Goal: Information Seeking & Learning: Find specific fact

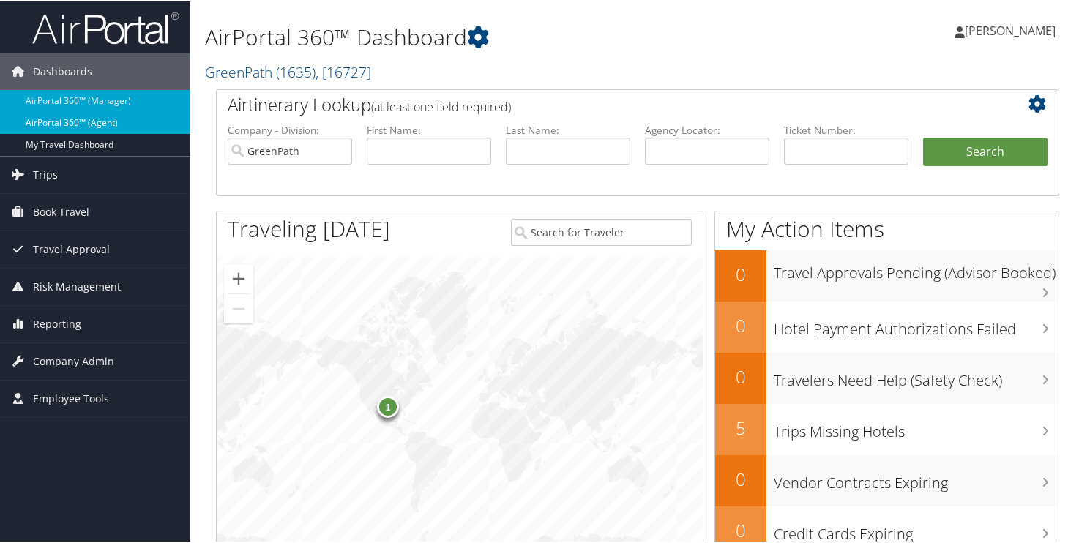
click at [37, 123] on link "AirPortal 360™ (Agent)" at bounding box center [95, 122] width 190 height 22
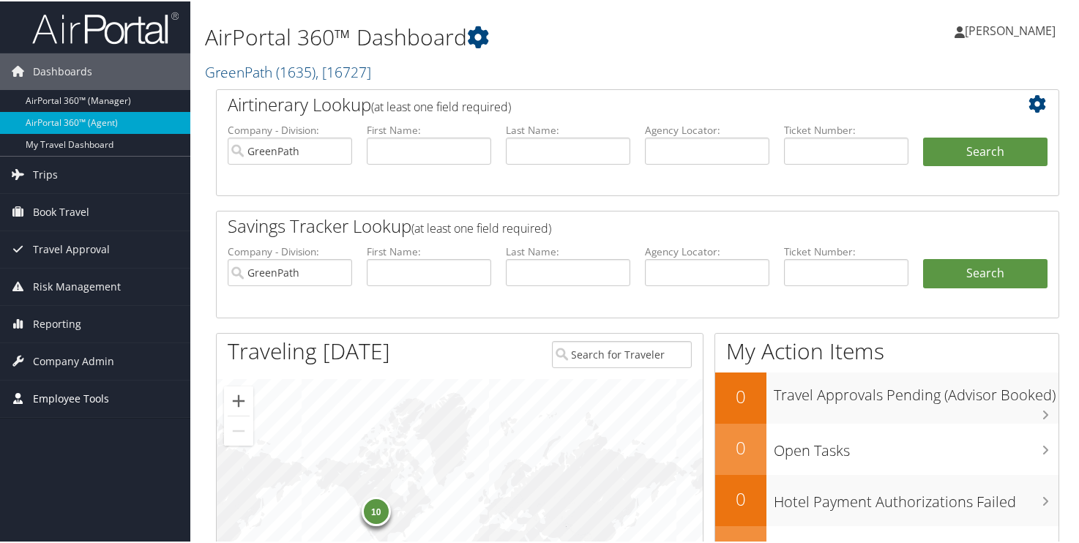
click at [69, 395] on span "Employee Tools" at bounding box center [71, 397] width 76 height 37
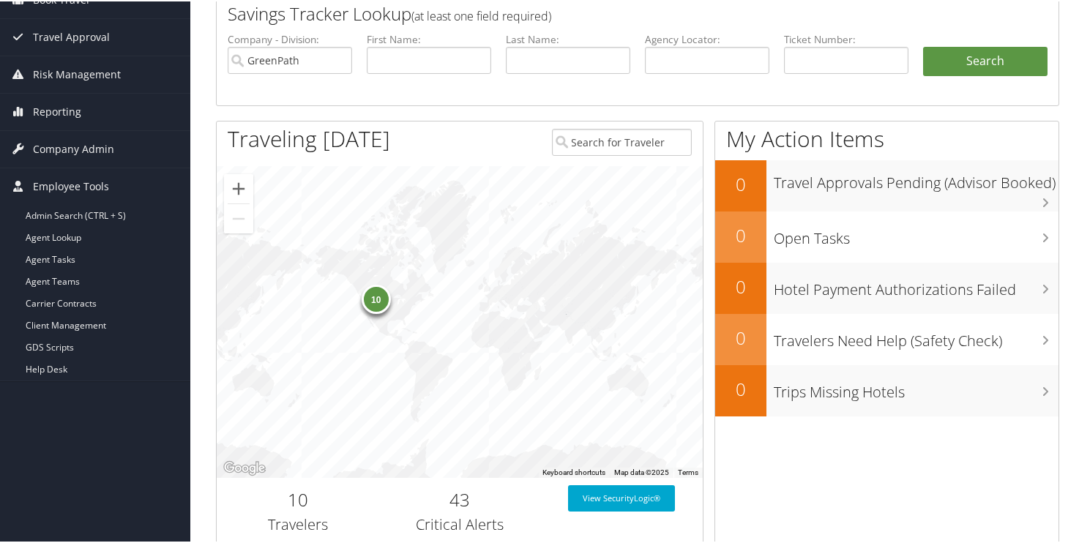
scroll to position [240, 0]
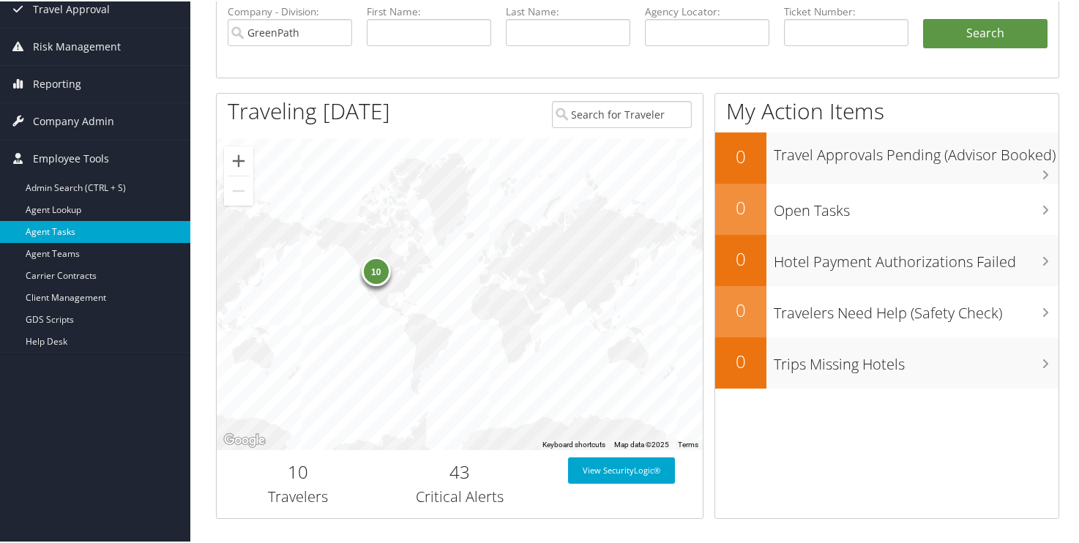
click at [61, 228] on link "Agent Tasks" at bounding box center [95, 231] width 190 height 22
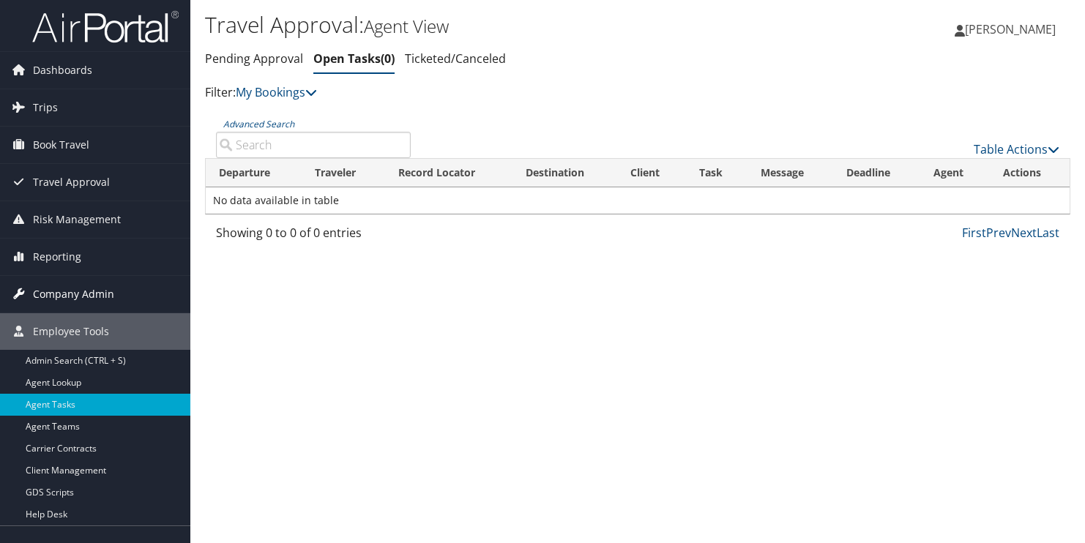
click at [75, 299] on span "Company Admin" at bounding box center [73, 294] width 81 height 37
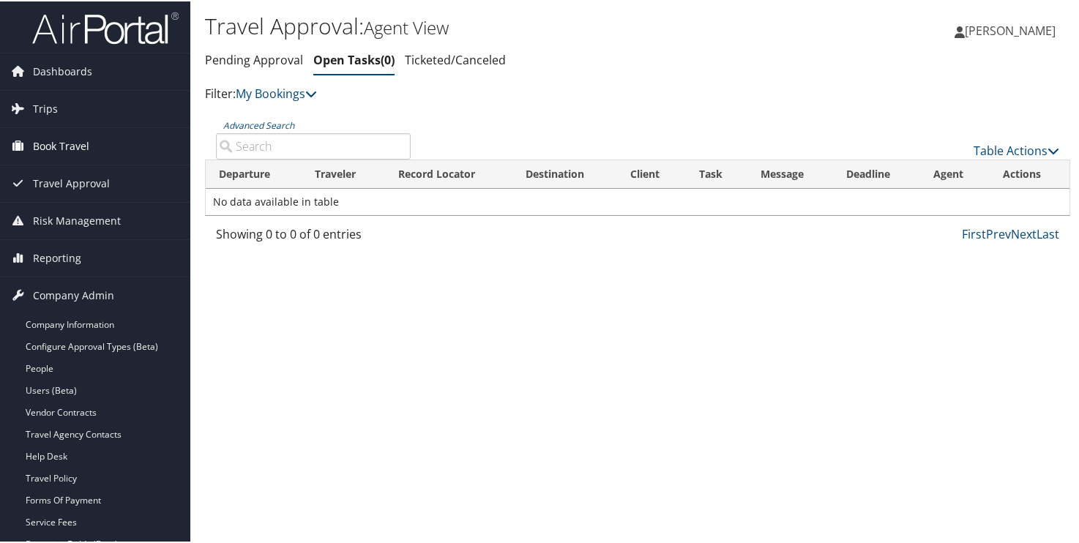
click at [59, 144] on span "Book Travel" at bounding box center [61, 145] width 56 height 37
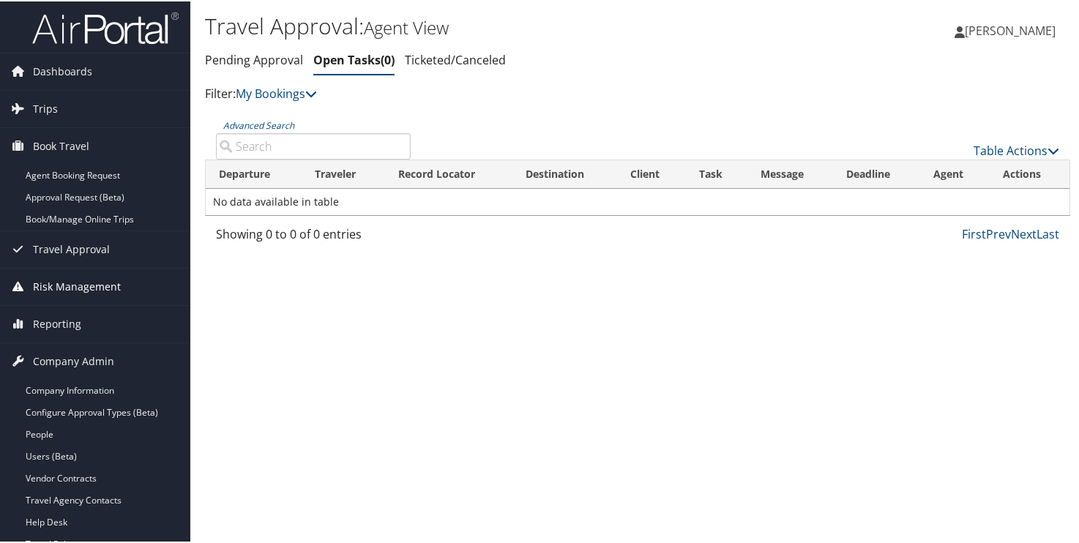
click at [48, 284] on span "Risk Management" at bounding box center [77, 285] width 88 height 37
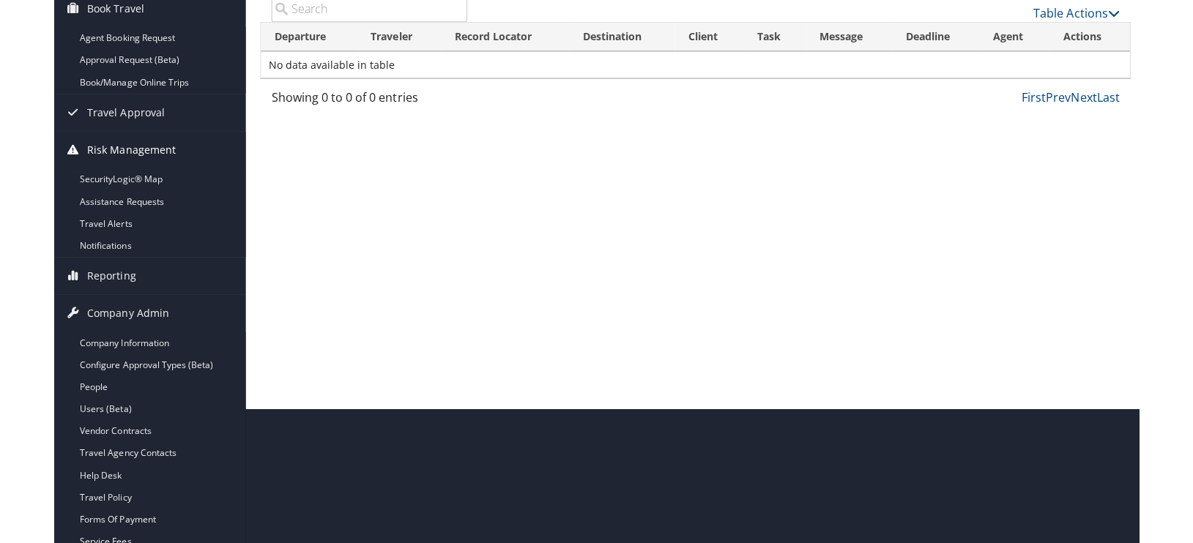
scroll to position [146, 0]
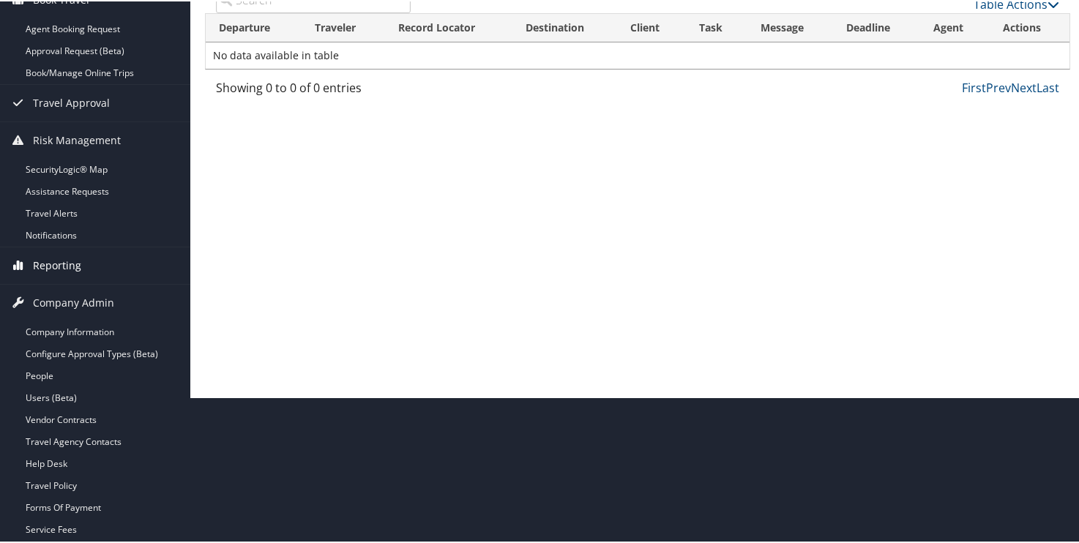
click at [57, 268] on span "Reporting" at bounding box center [57, 264] width 48 height 37
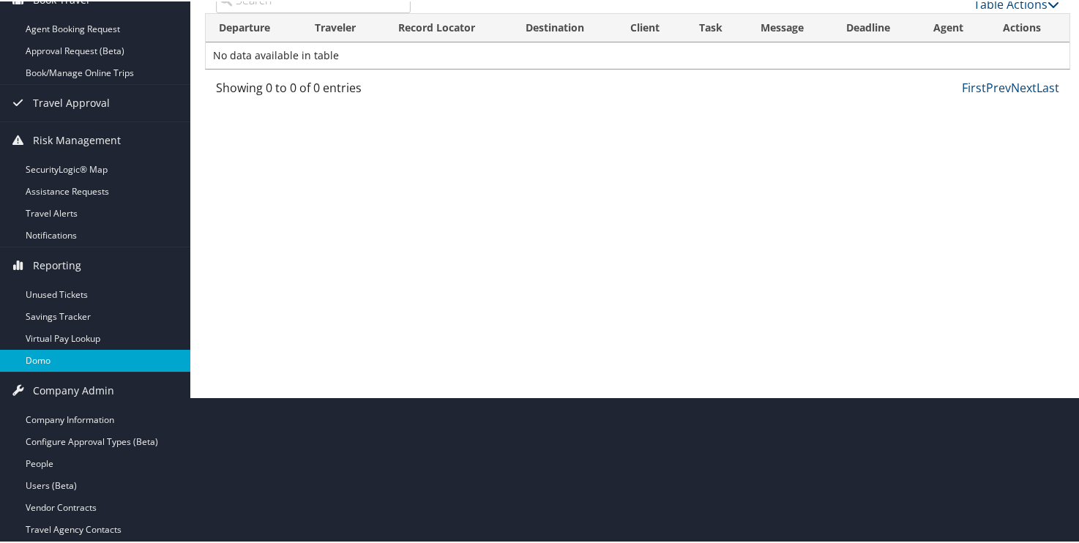
click at [42, 354] on link "Domo" at bounding box center [95, 360] width 190 height 22
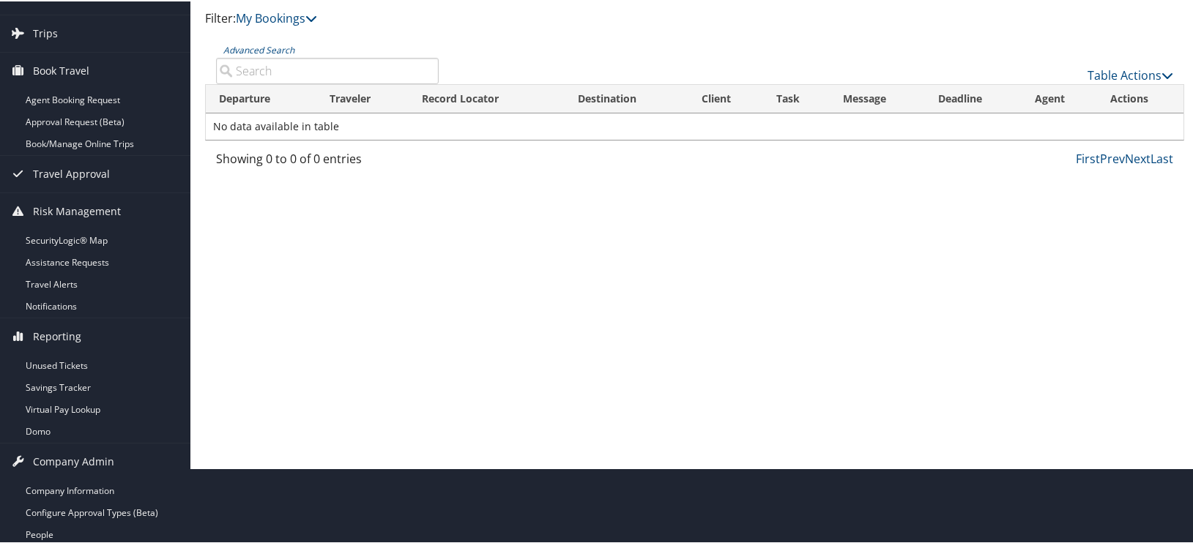
scroll to position [0, 0]
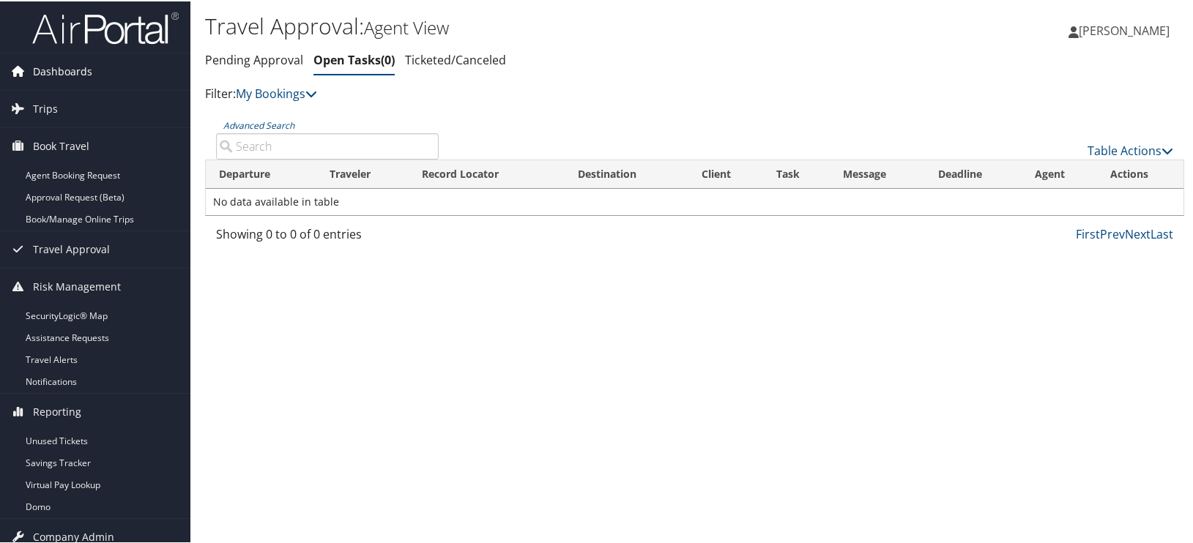
click at [56, 76] on span "Dashboards" at bounding box center [62, 70] width 59 height 37
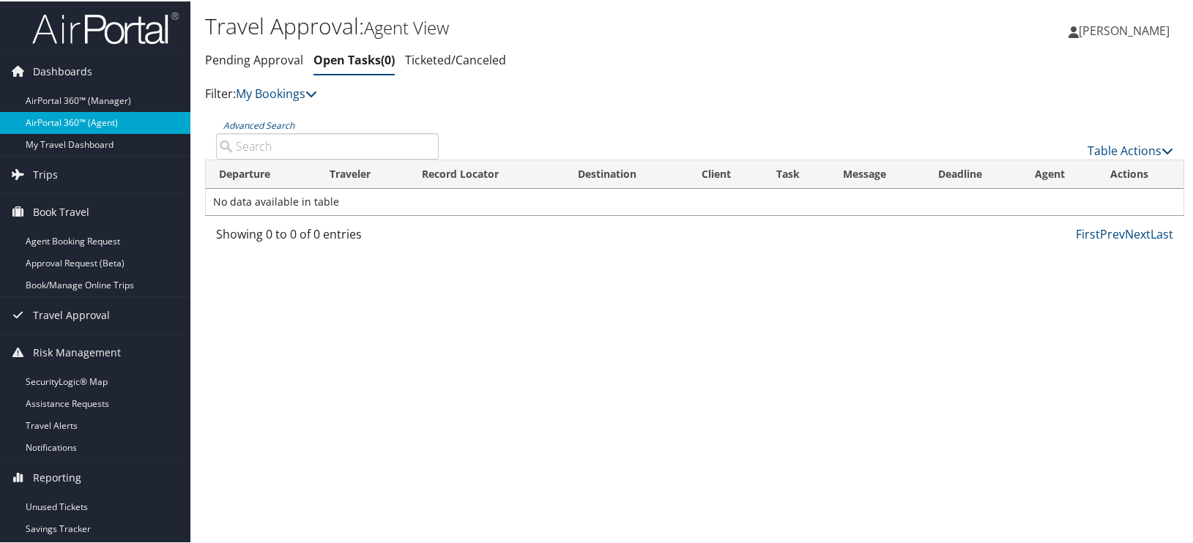
click at [53, 117] on link "AirPortal 360™ (Agent)" at bounding box center [95, 122] width 190 height 22
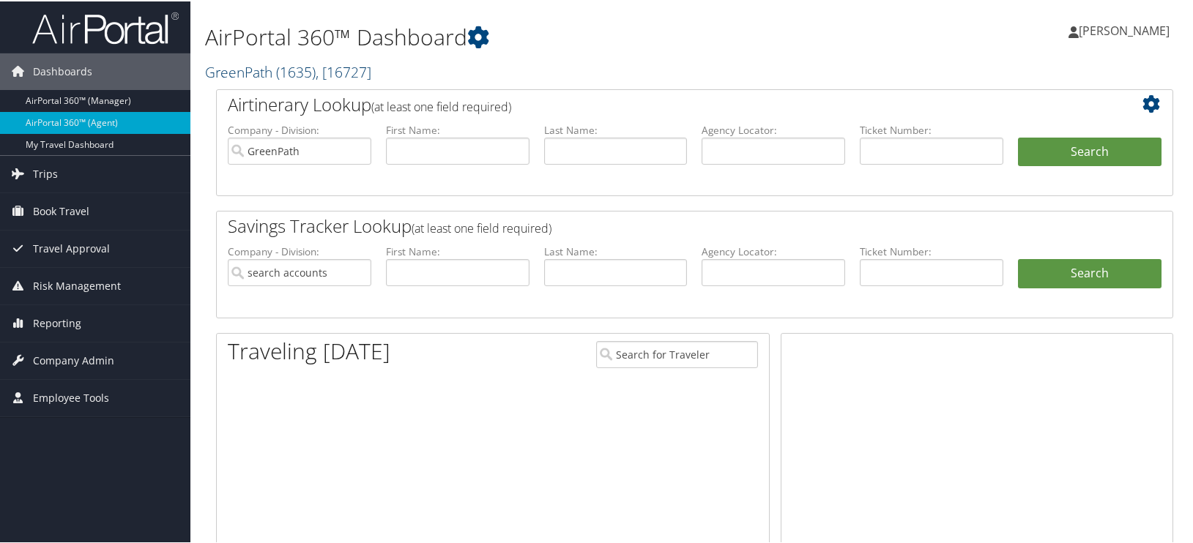
type input "GreenPath"
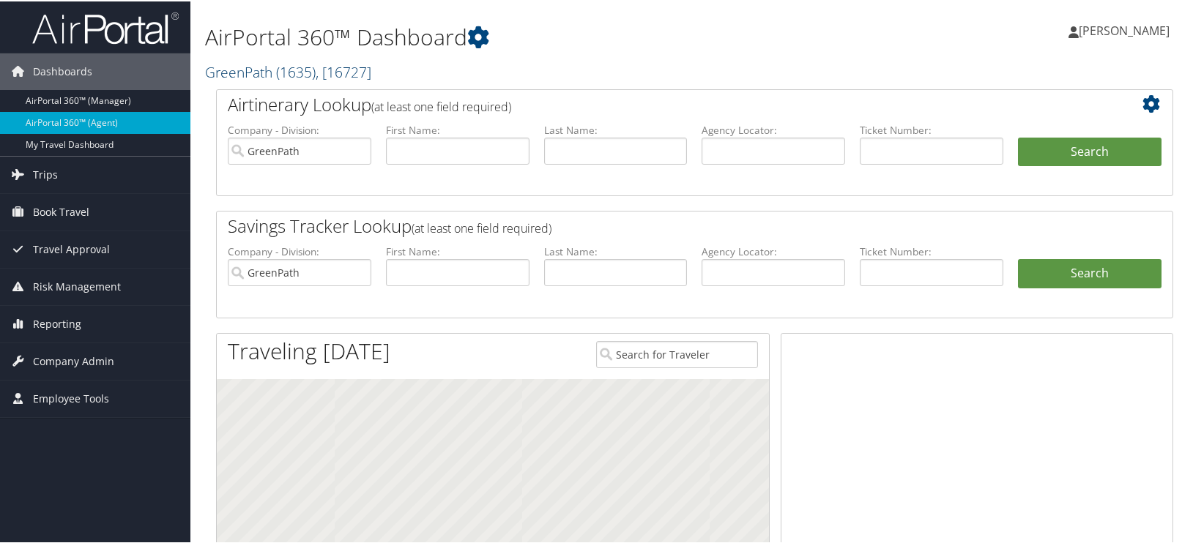
click at [240, 70] on link "GreenPath ( 1635 ) , [ 16727 ]" at bounding box center [288, 71] width 166 height 20
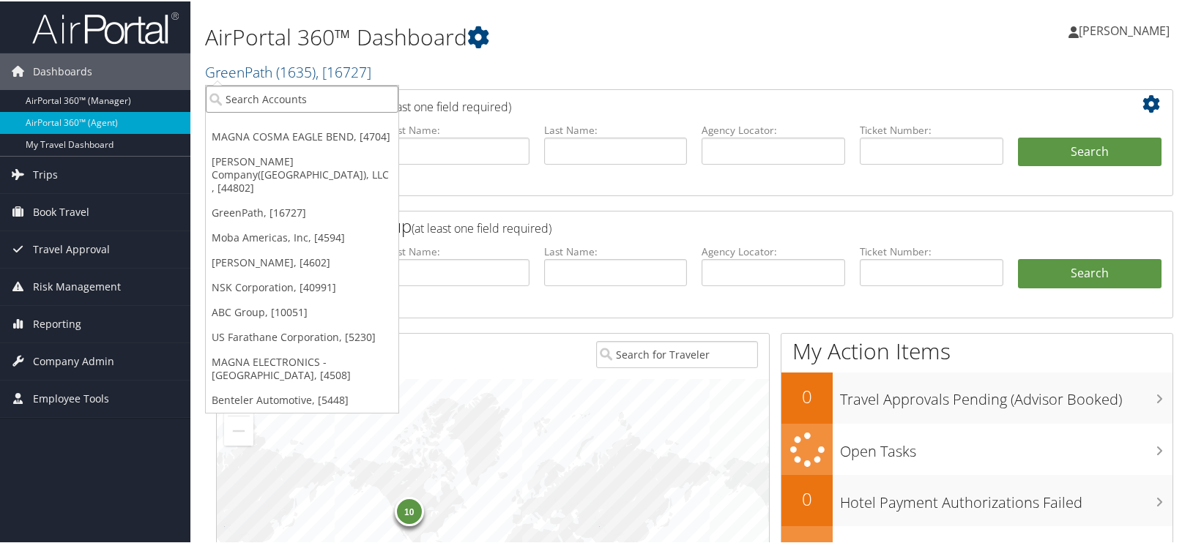
click at [233, 92] on input "search" at bounding box center [302, 97] width 193 height 27
type input "a123"
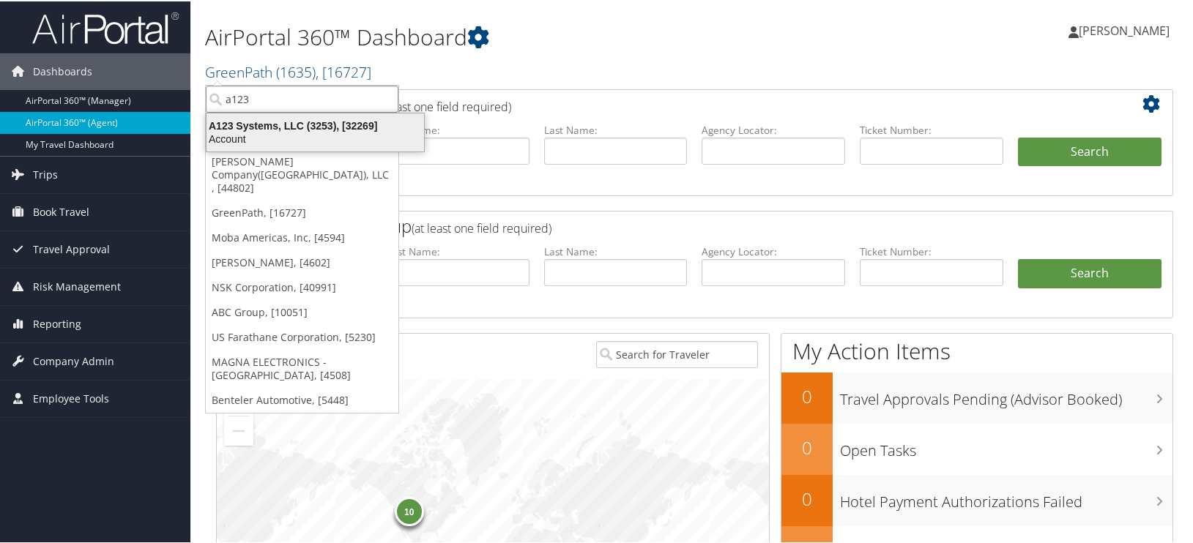
click at [257, 130] on div "A123 Systems, LLC (3253), [32269]" at bounding box center [315, 124] width 235 height 13
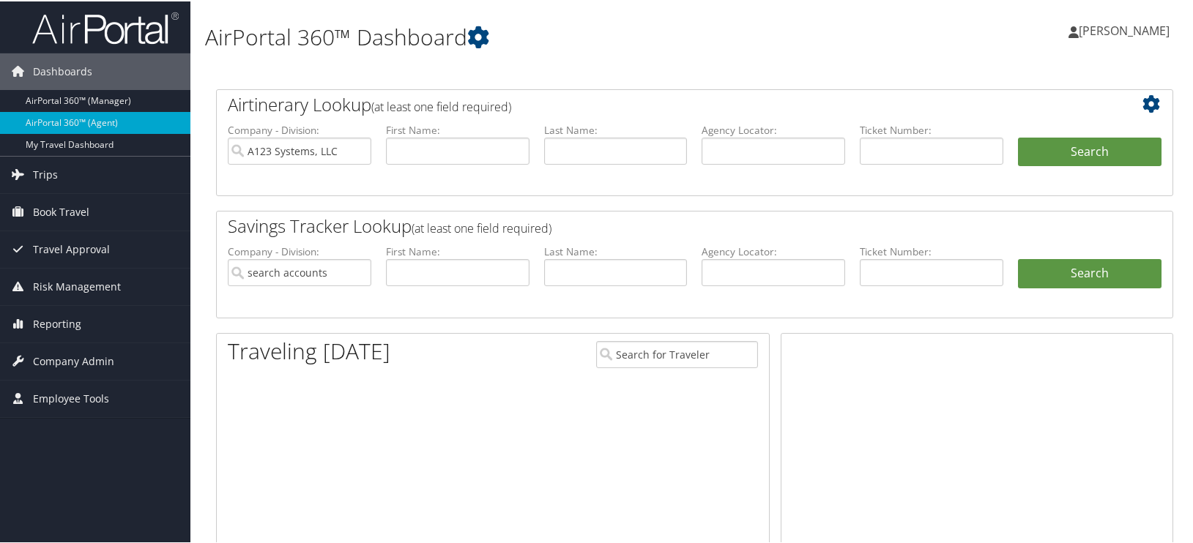
type input "A123 Systems, LLC"
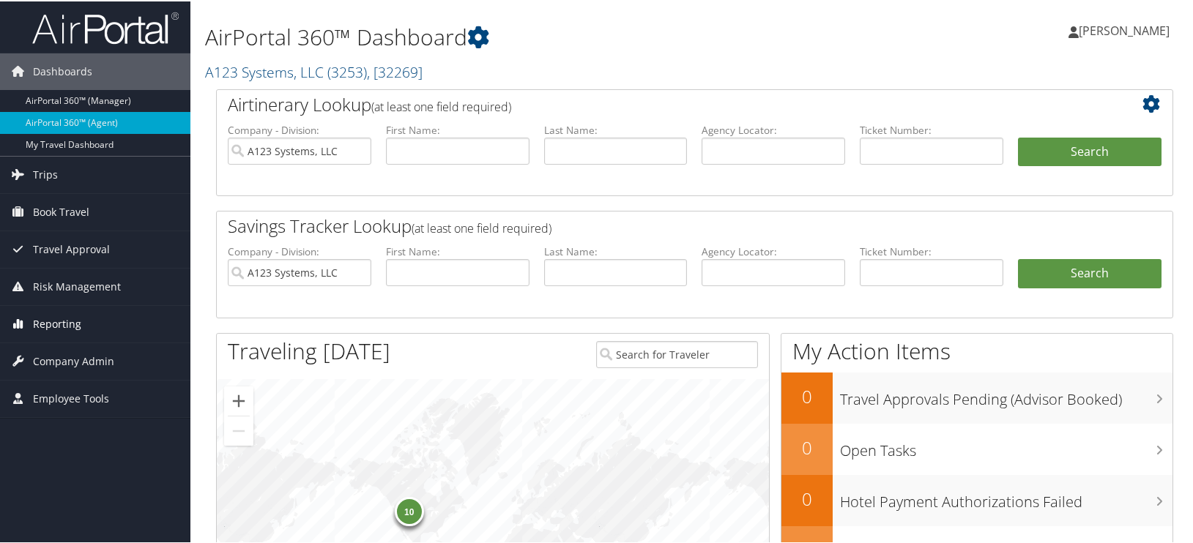
click at [47, 319] on span "Reporting" at bounding box center [57, 323] width 48 height 37
click at [45, 337] on span "Reporting" at bounding box center [57, 323] width 48 height 37
click at [45, 346] on span "Company Admin" at bounding box center [73, 360] width 81 height 37
drag, startPoint x: 68, startPoint y: 304, endPoint x: 65, endPoint y: 319, distance: 14.9
click at [67, 310] on ul "Dashboards AirPortal 360™ (Manager) AirPortal 360™ (Agent) My Travel Dashboard …" at bounding box center [95, 406] width 190 height 812
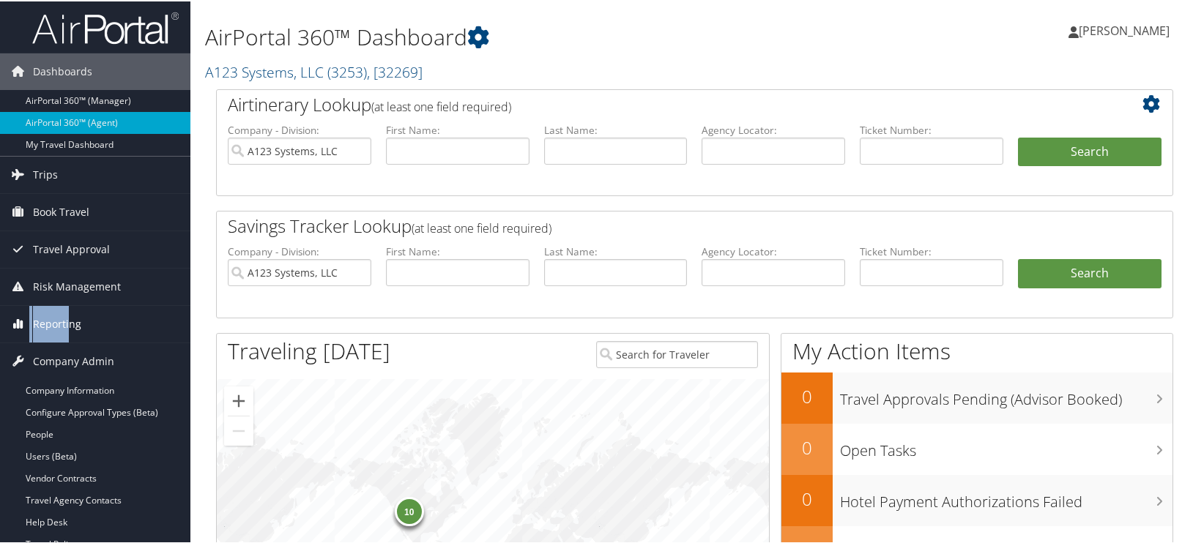
click at [63, 324] on span "Reporting" at bounding box center [57, 323] width 48 height 37
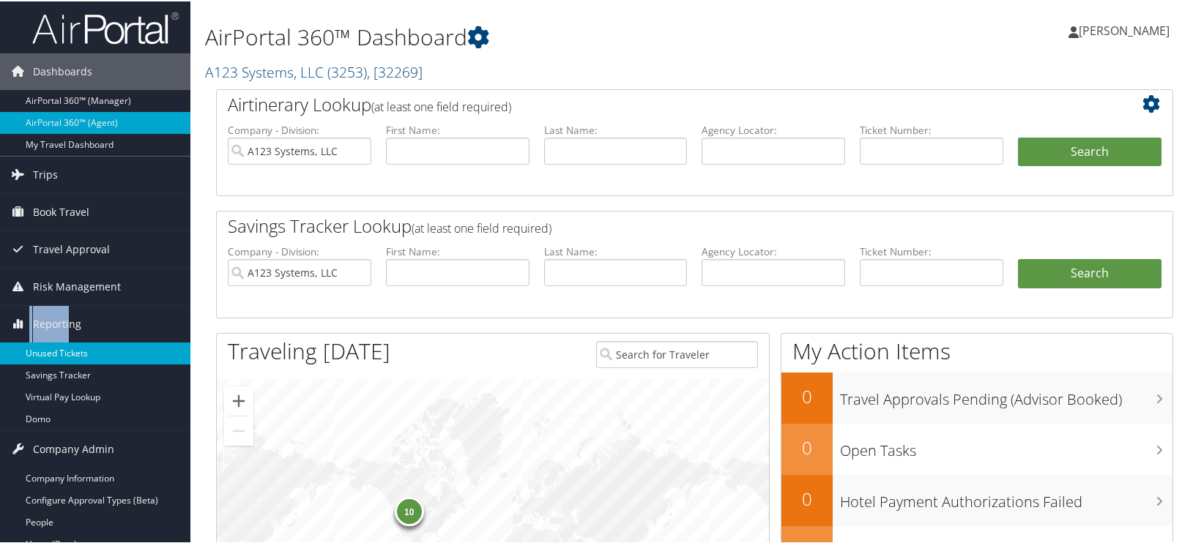
click at [59, 349] on link "Unused Tickets" at bounding box center [95, 352] width 190 height 22
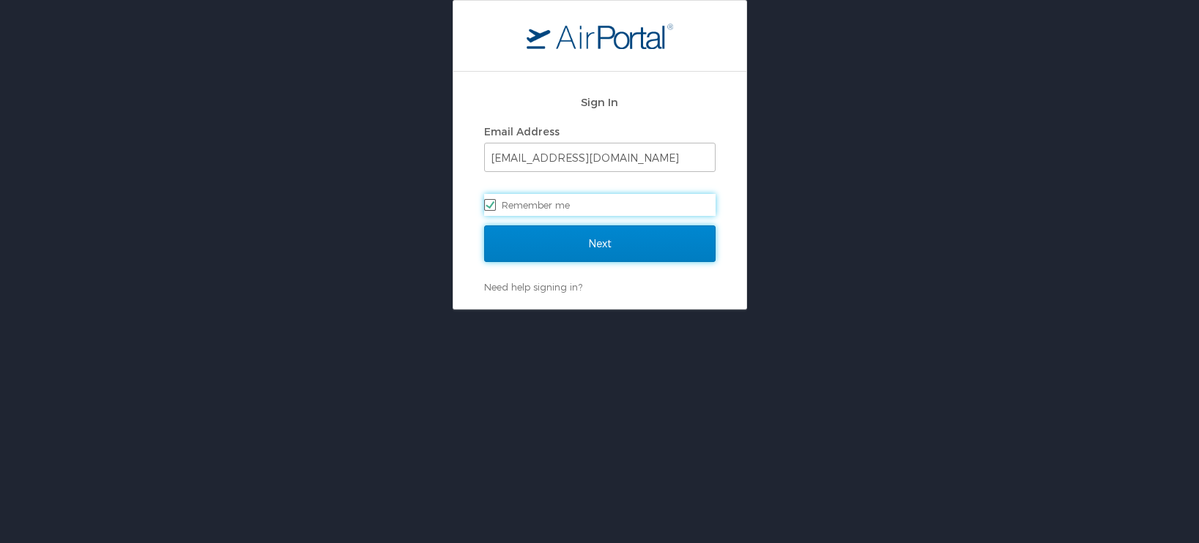
click at [573, 242] on input "Next" at bounding box center [599, 244] width 231 height 37
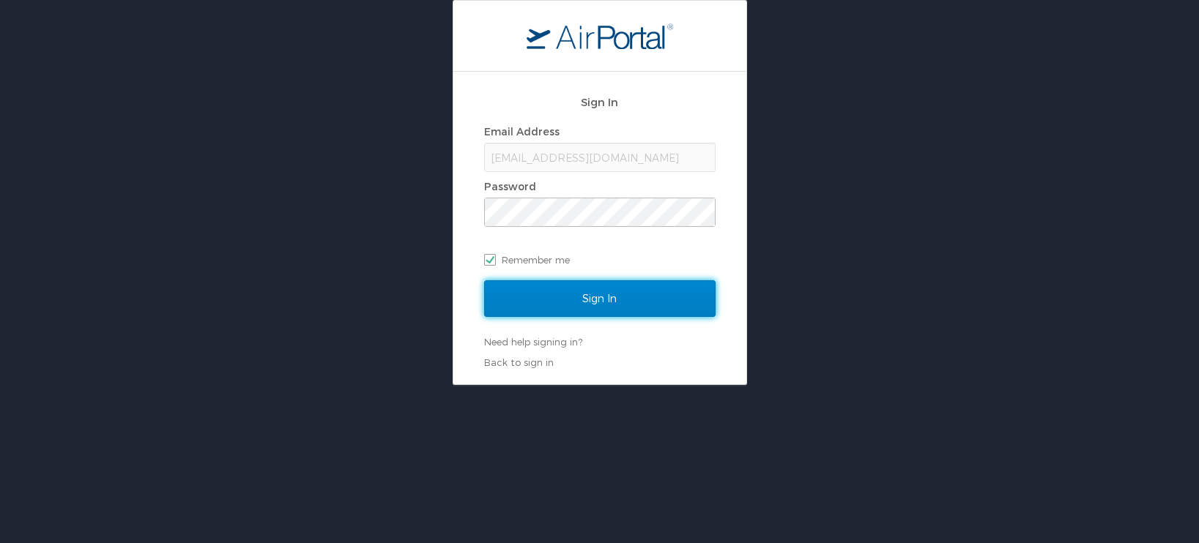
click at [554, 294] on input "Sign In" at bounding box center [599, 298] width 231 height 37
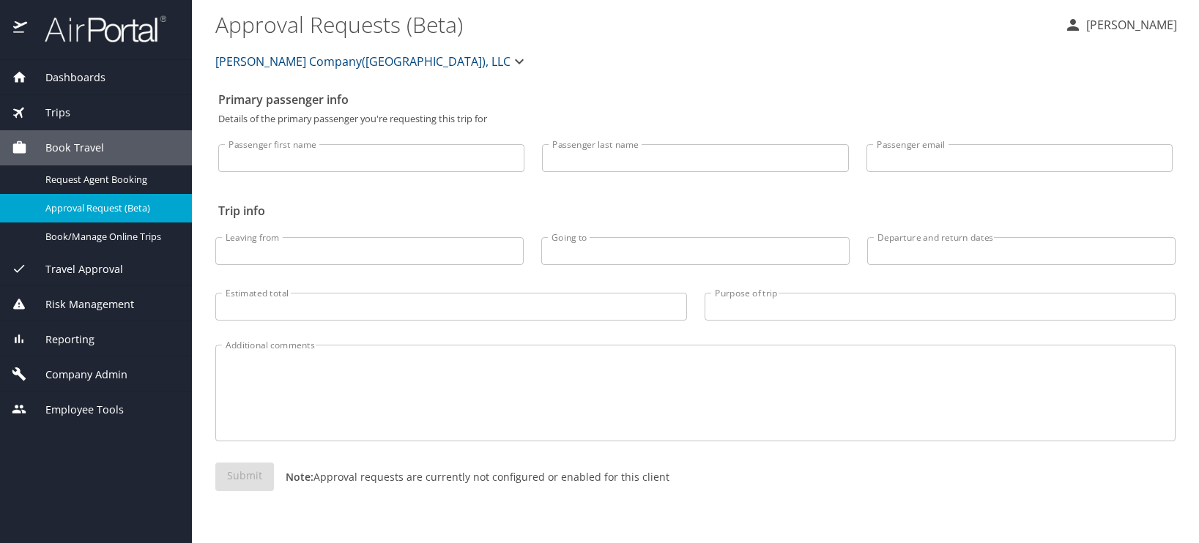
click at [281, 63] on span "[PERSON_NAME] Company([GEOGRAPHIC_DATA]), LLC" at bounding box center [362, 61] width 295 height 21
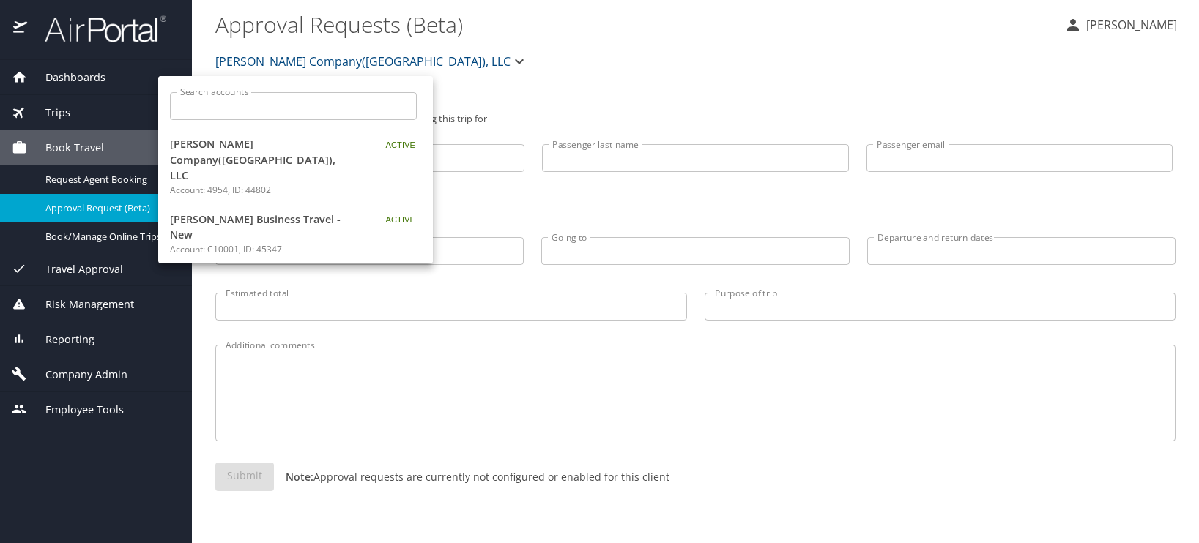
click at [253, 113] on input "Search accounts" at bounding box center [297, 106] width 237 height 28
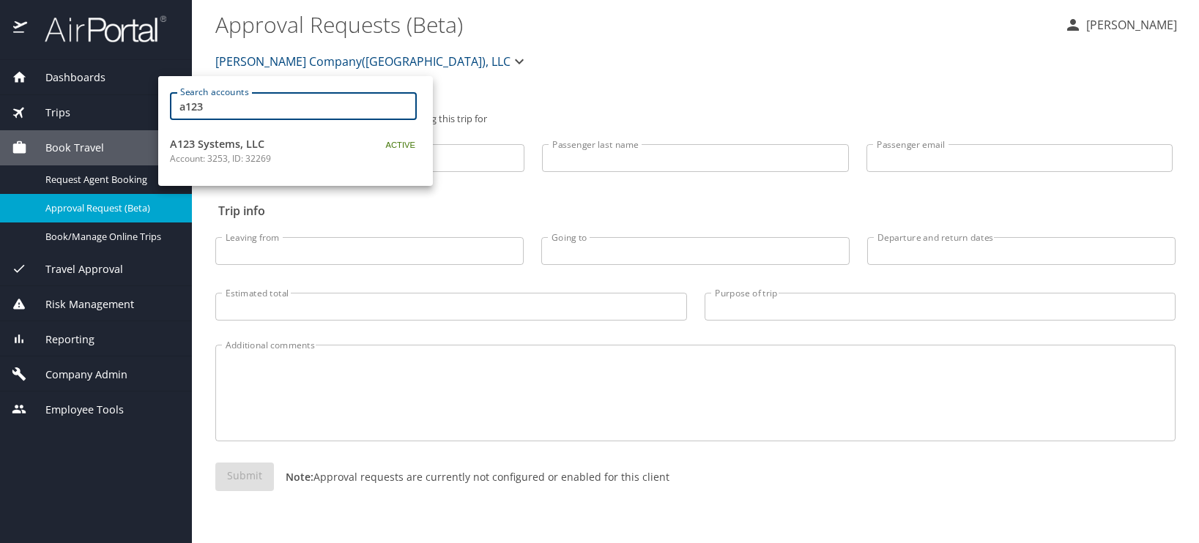
type input "a123"
click at [216, 146] on span "A123 Systems, LLC" at bounding box center [261, 144] width 183 height 16
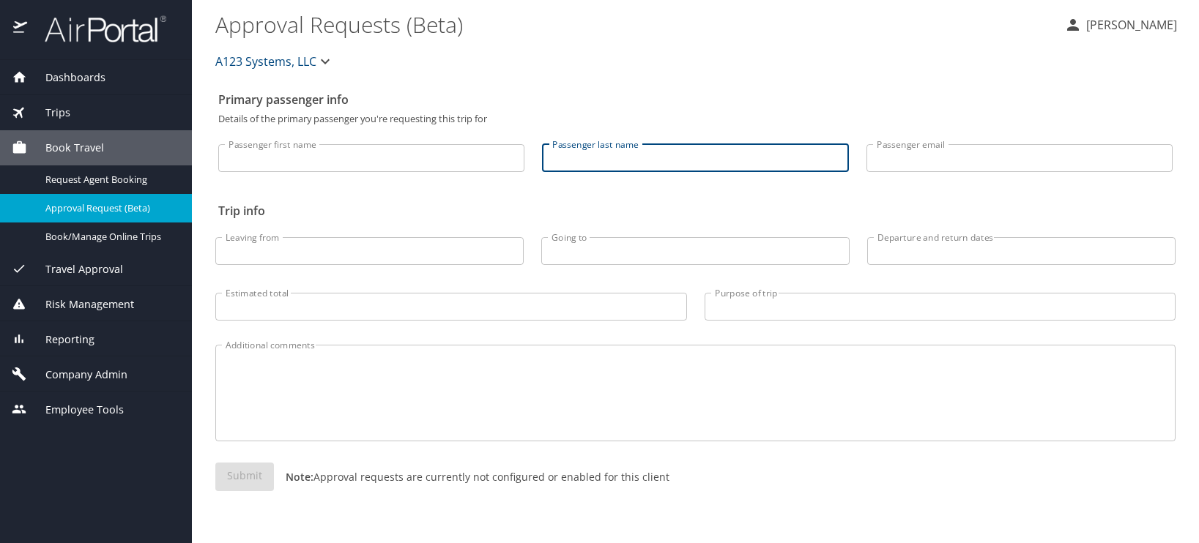
click at [635, 161] on input "Passenger last name" at bounding box center [695, 158] width 306 height 28
click at [576, 159] on input "Endrozo" at bounding box center [695, 158] width 306 height 28
type input "Edrozo"
click at [73, 308] on span "Risk Management" at bounding box center [80, 305] width 107 height 16
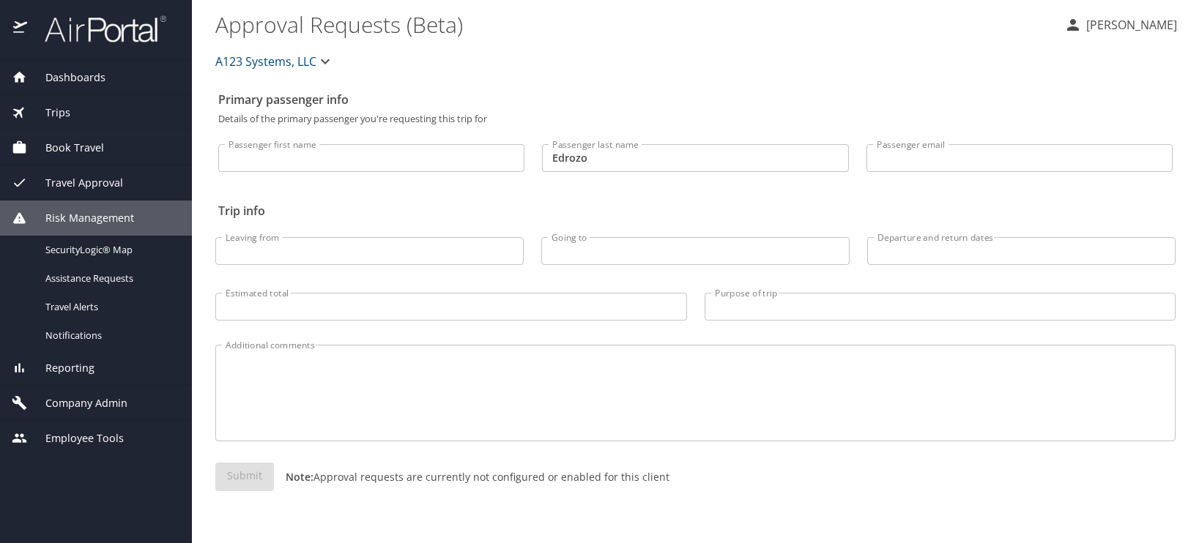
click at [70, 365] on span "Reporting" at bounding box center [60, 368] width 67 height 16
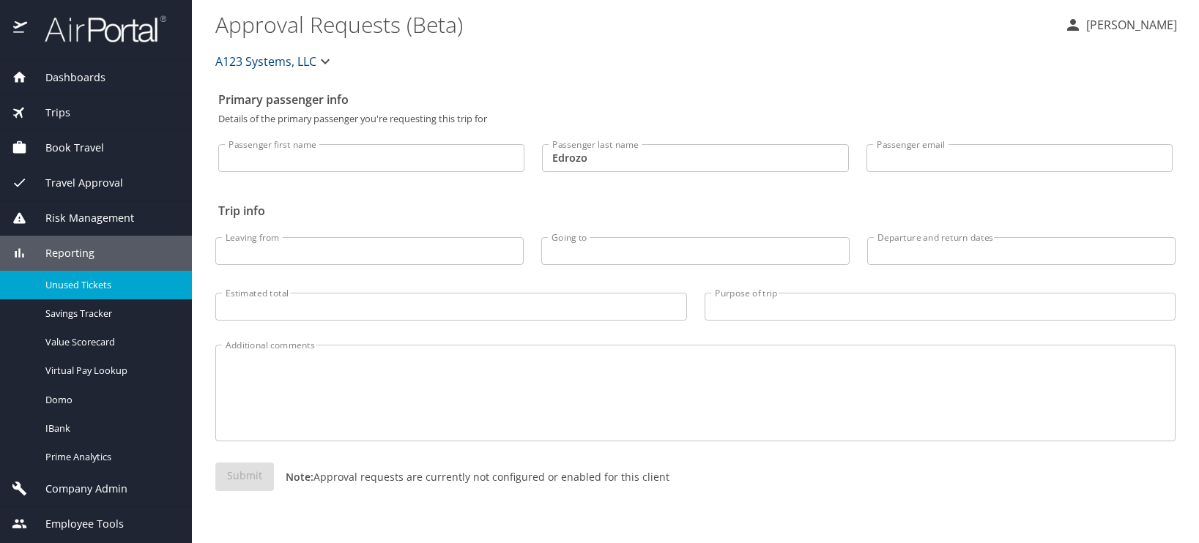
click at [75, 289] on span "Unused Tickets" at bounding box center [109, 285] width 129 height 14
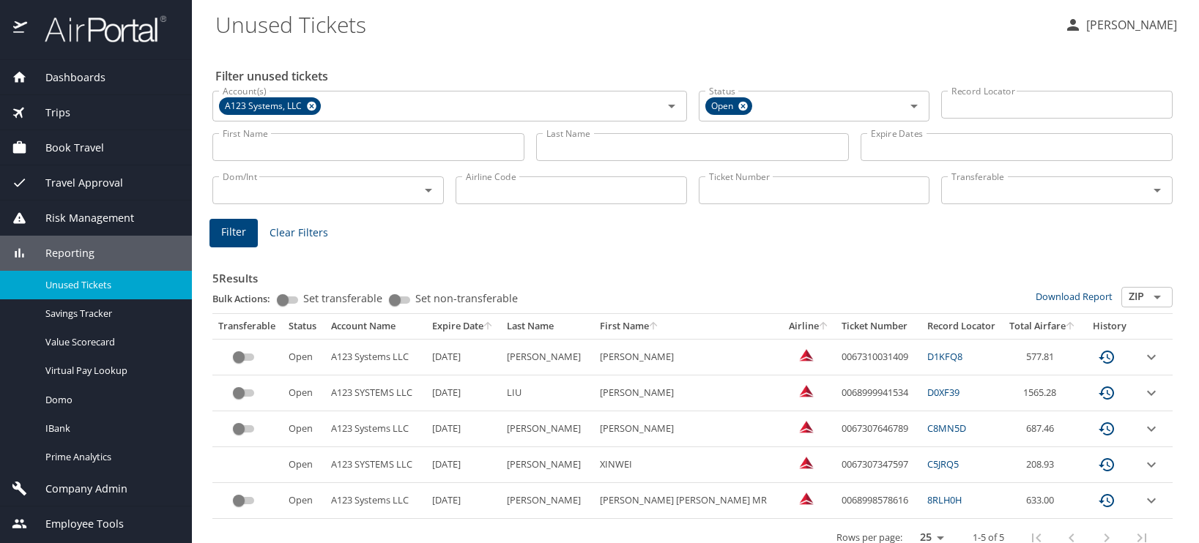
click at [600, 144] on input "Last Name" at bounding box center [692, 147] width 312 height 28
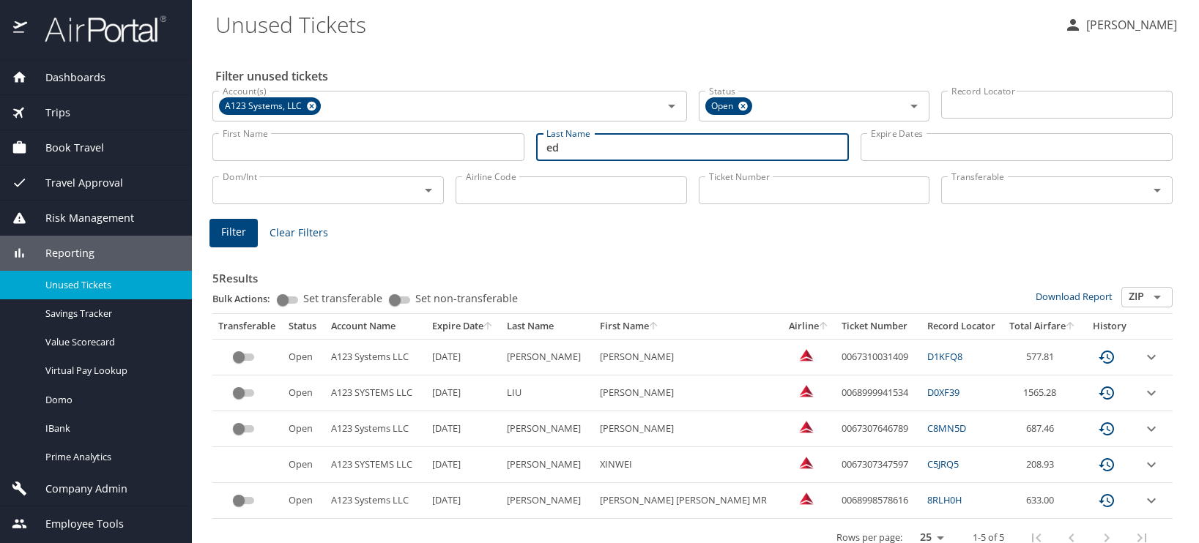
type input "Edrozo"
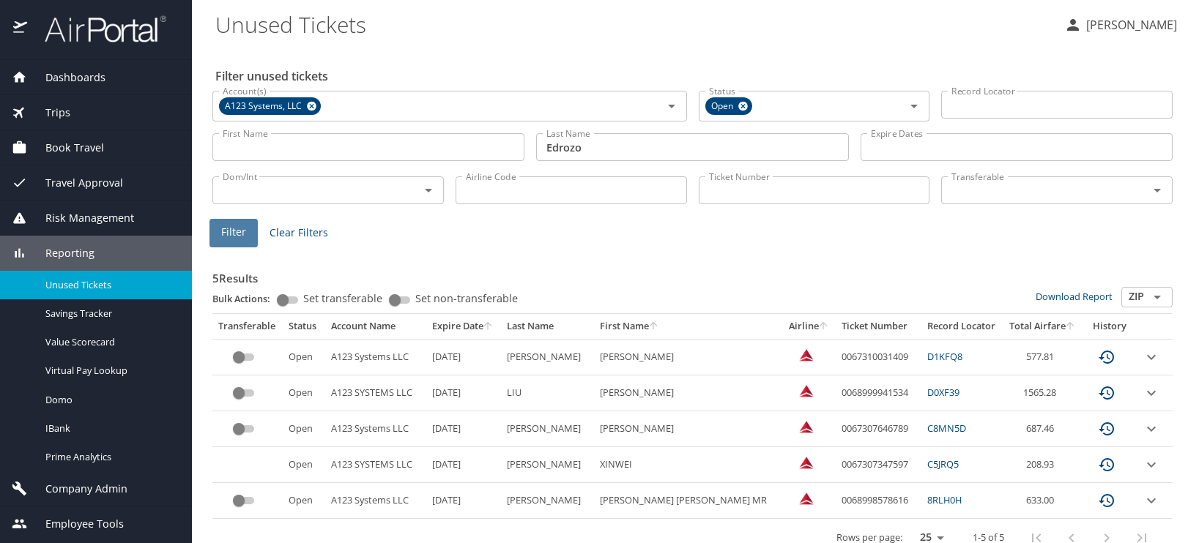
click at [221, 231] on span "Filter" at bounding box center [233, 232] width 25 height 18
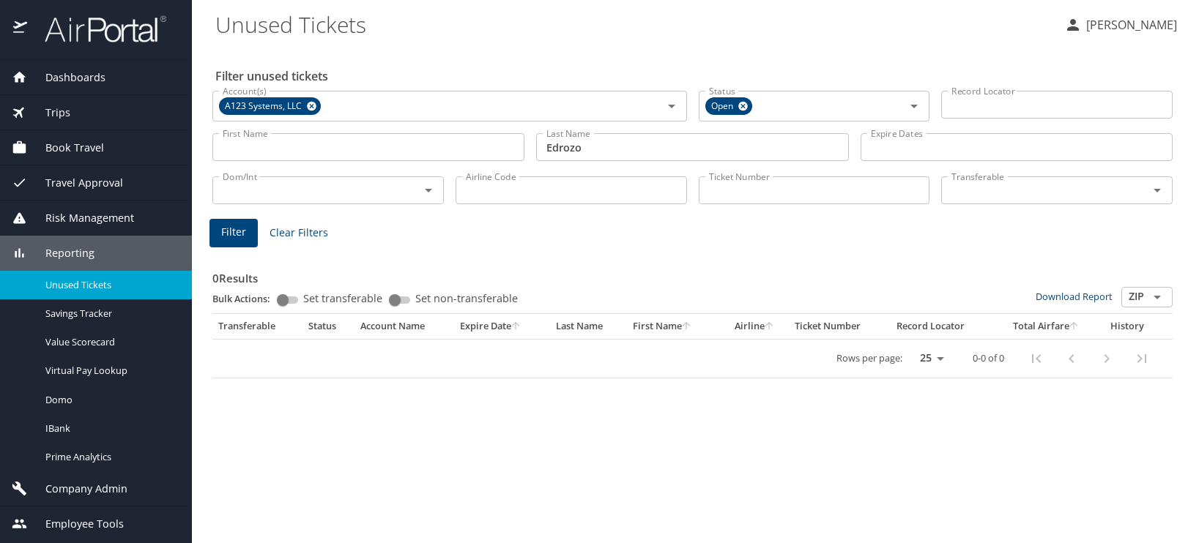
click at [636, 149] on input "Edrozo" at bounding box center [692, 147] width 312 height 28
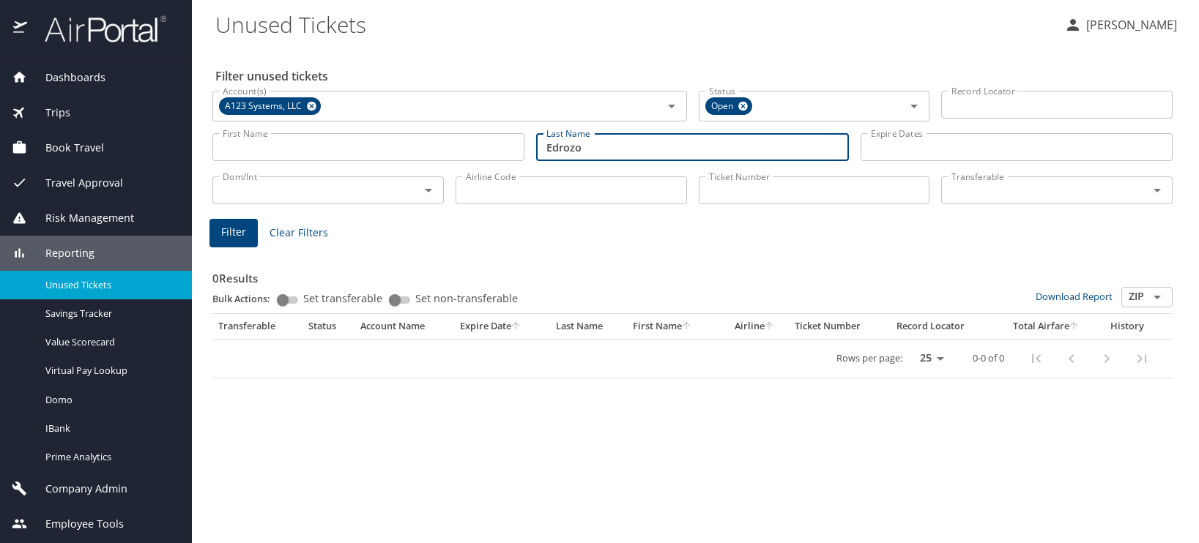
click at [283, 239] on span "Clear Filters" at bounding box center [298, 233] width 59 height 18
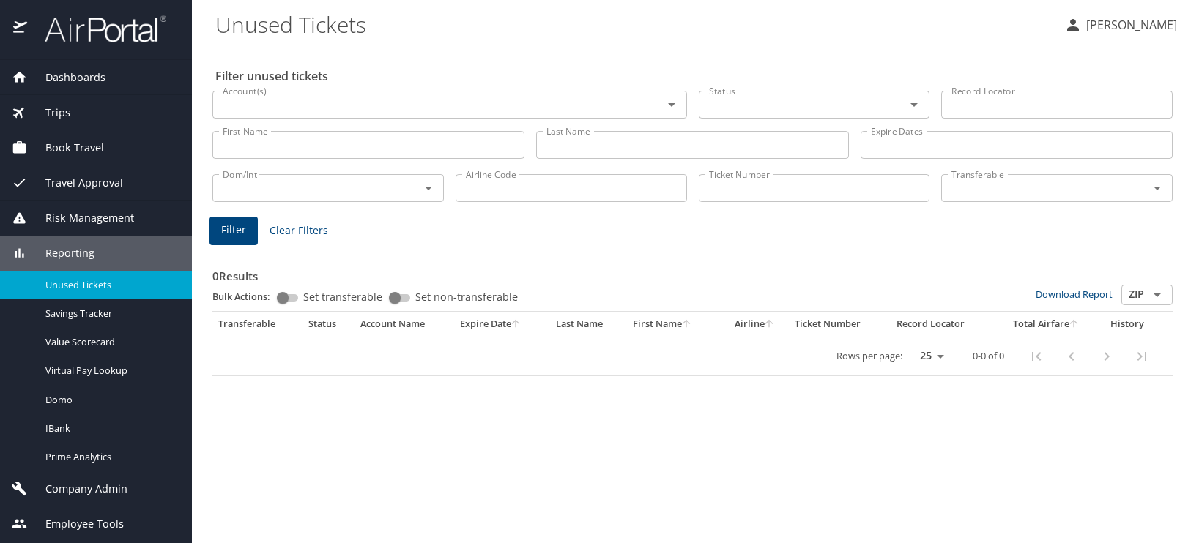
click at [269, 103] on input "Account(s)" at bounding box center [428, 104] width 423 height 19
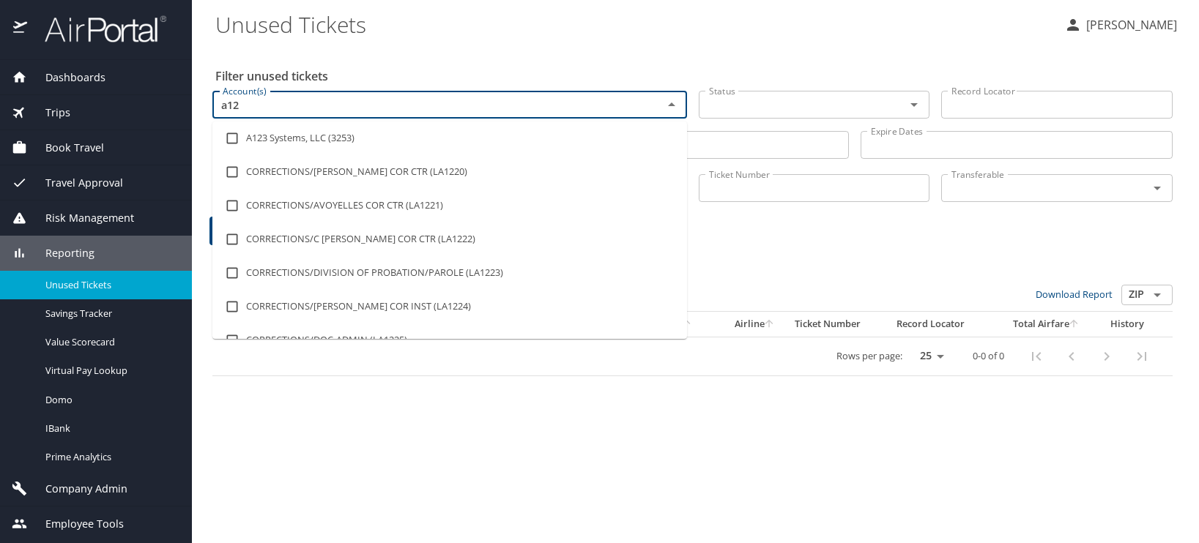
type input "a123"
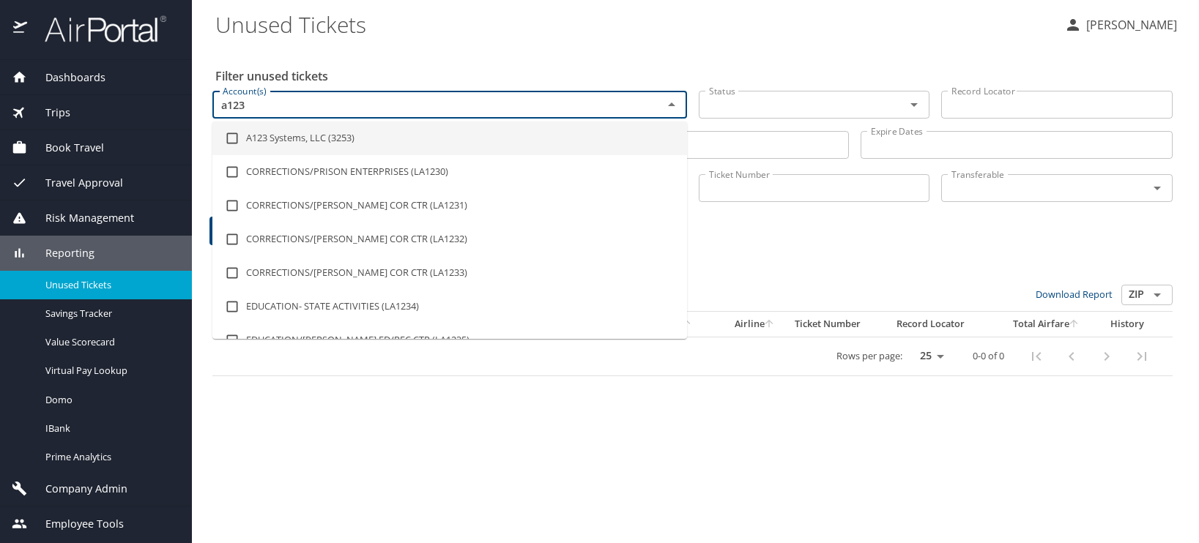
click at [306, 133] on li "A123 Systems, LLC (3253)" at bounding box center [449, 139] width 475 height 34
click at [569, 136] on li "A123 Systems, LLC (3253)" at bounding box center [449, 141] width 475 height 34
click at [321, 141] on li "A123 Systems, LLC (3253)" at bounding box center [449, 139] width 475 height 34
checkbox input "true"
type input "a123"
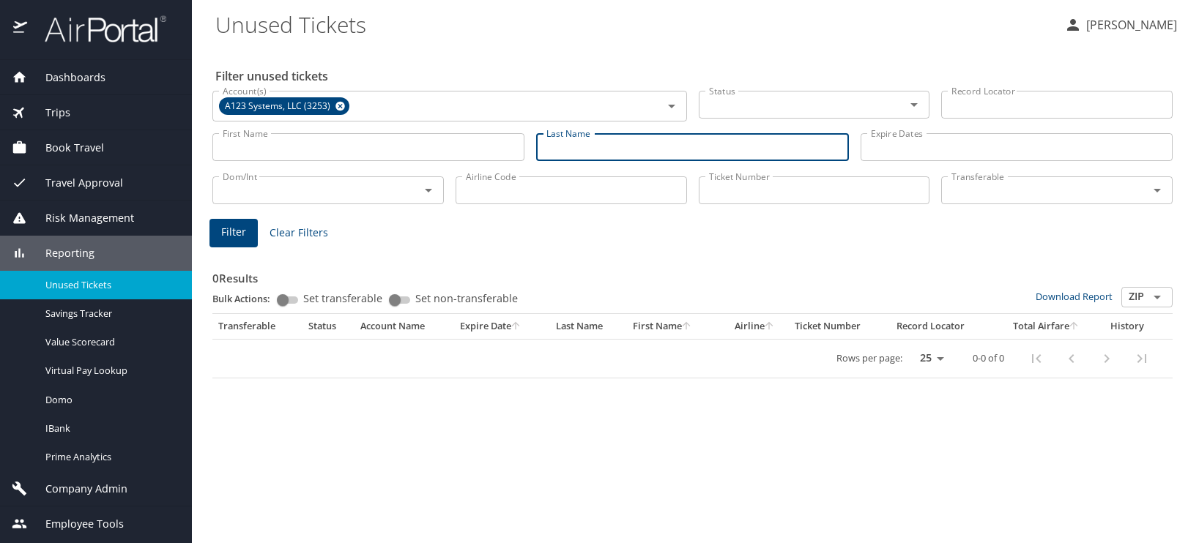
click at [765, 143] on input "Last Name" at bounding box center [692, 147] width 312 height 28
drag, startPoint x: 610, startPoint y: 159, endPoint x: 484, endPoint y: 149, distance: 126.3
click at [484, 149] on div "First Name First Name Last Name Last Name Expire Dates Expire Dates" at bounding box center [693, 148] width 972 height 52
type input "Edrozo"
click at [248, 241] on button "Filter" at bounding box center [233, 233] width 48 height 29
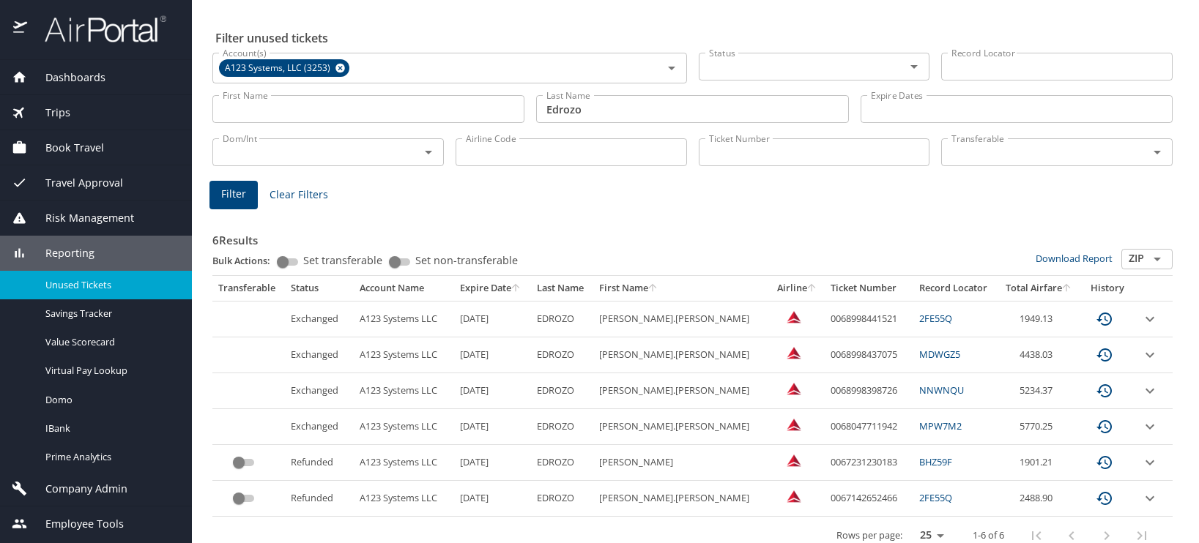
scroll to position [56, 0]
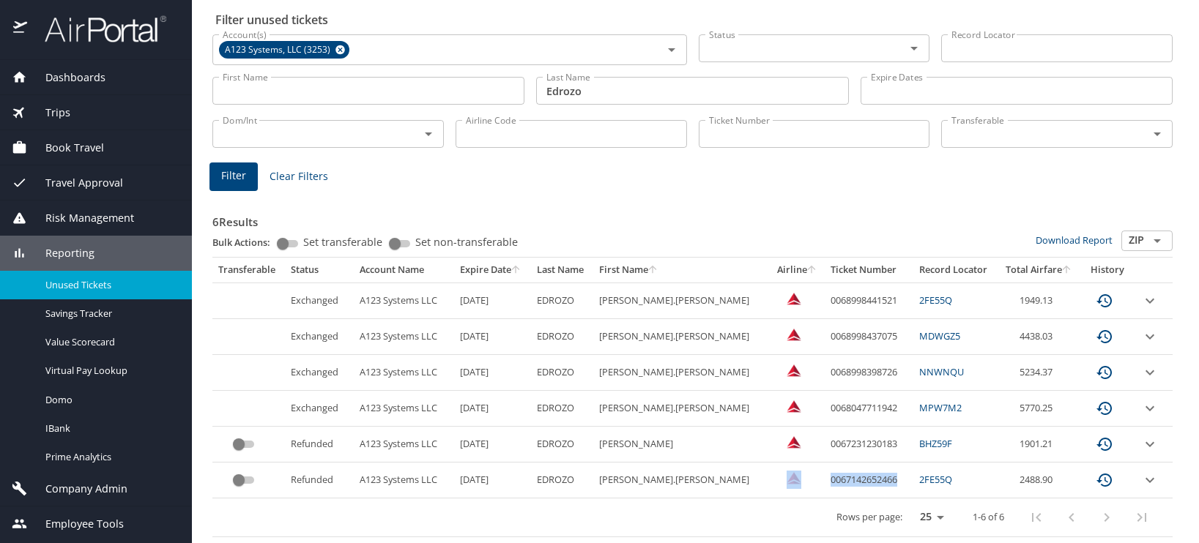
drag, startPoint x: 872, startPoint y: 478, endPoint x: 778, endPoint y: 475, distance: 93.8
click at [778, 475] on tr "Refunded A123 Systems LLC 8/1/2025 EDROZO FRANCIS.CHRISTOPHER 0067142652466 2FE…" at bounding box center [692, 481] width 960 height 36
copy tr "0067142652466"
drag, startPoint x: 933, startPoint y: 480, endPoint x: 893, endPoint y: 483, distance: 40.4
click at [913, 483] on td "2FE55Q" at bounding box center [955, 481] width 84 height 36
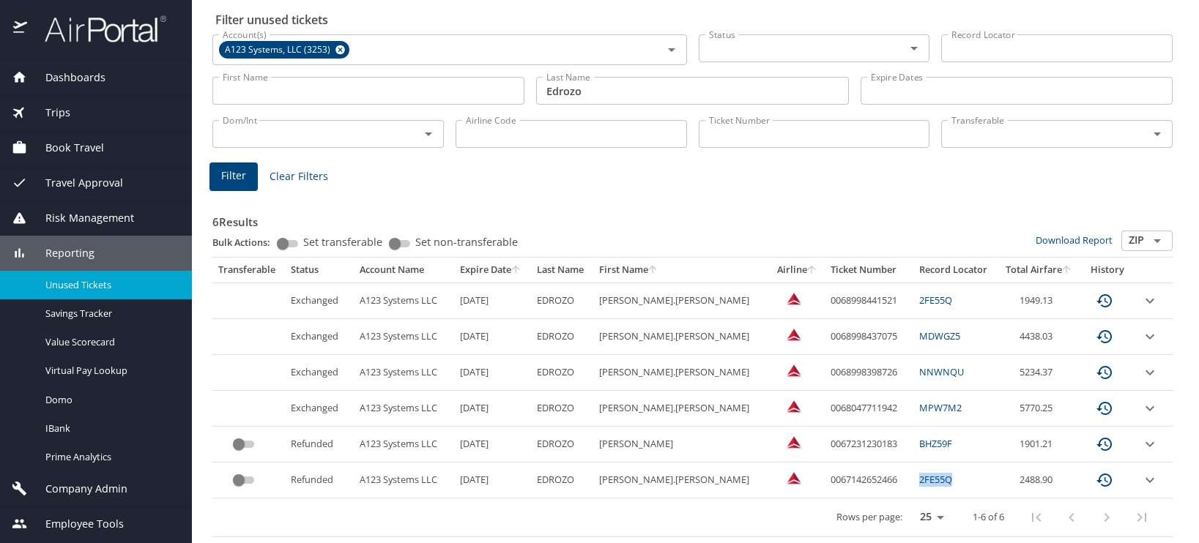
click at [919, 444] on link "BHZ59F" at bounding box center [935, 443] width 33 height 13
click at [59, 487] on span "Company Admin" at bounding box center [77, 489] width 100 height 16
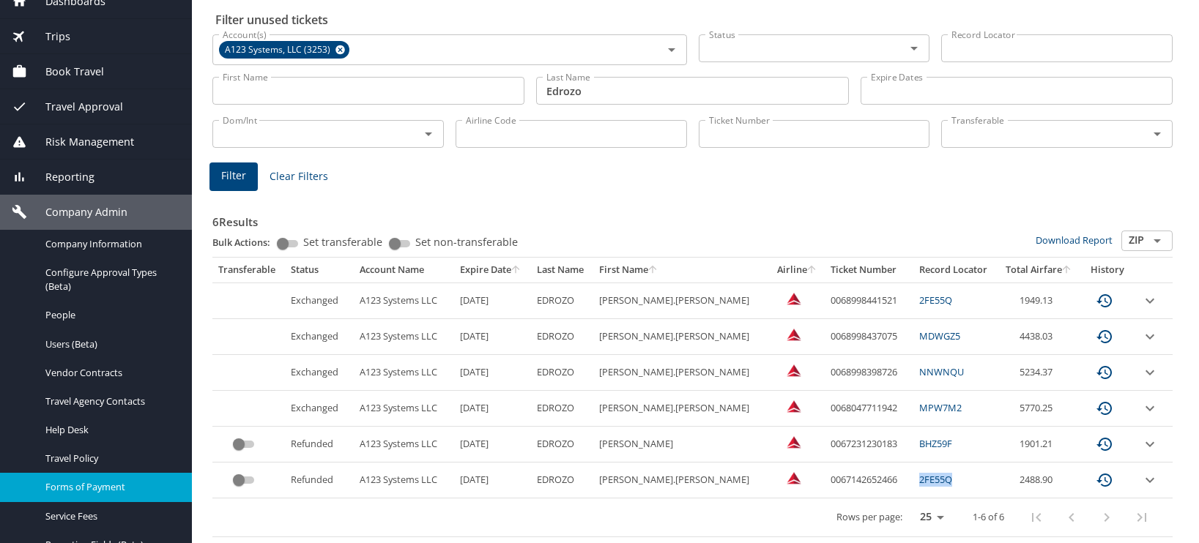
scroll to position [146, 0]
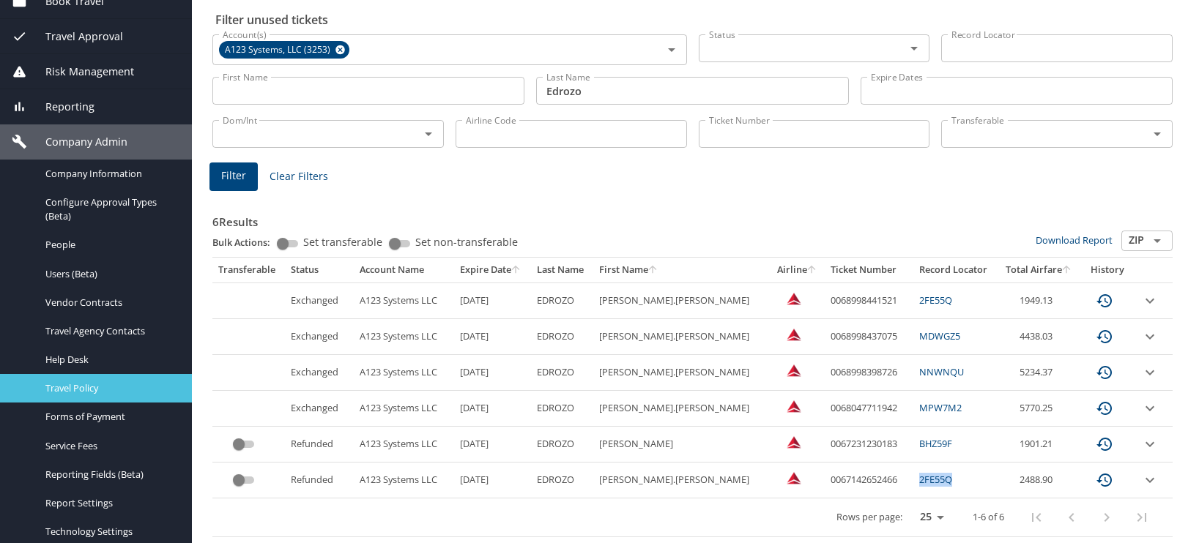
click at [64, 387] on span "Travel Policy" at bounding box center [109, 389] width 129 height 14
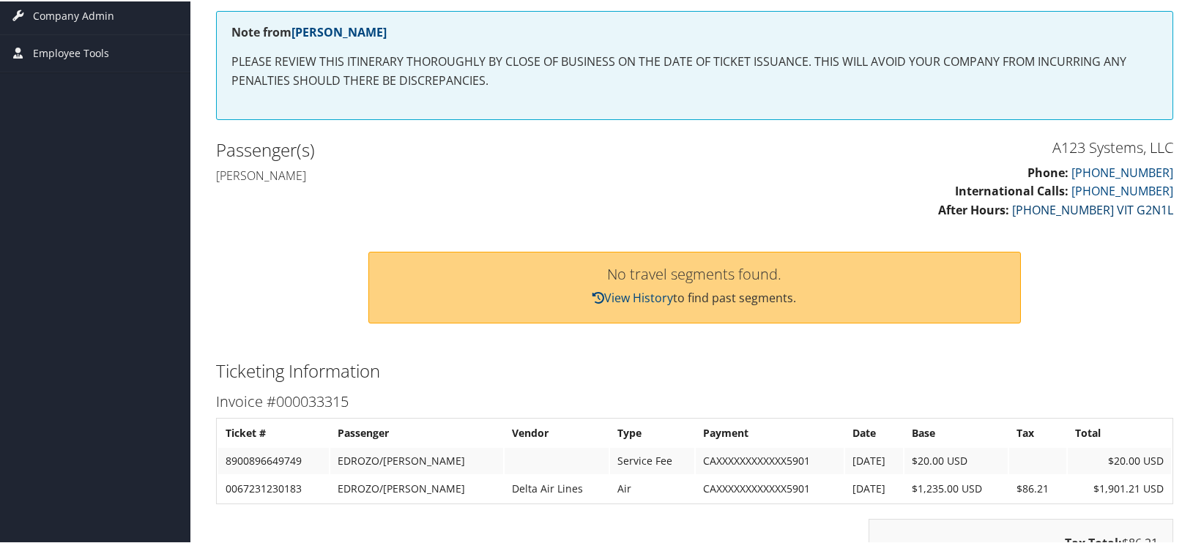
scroll to position [73, 0]
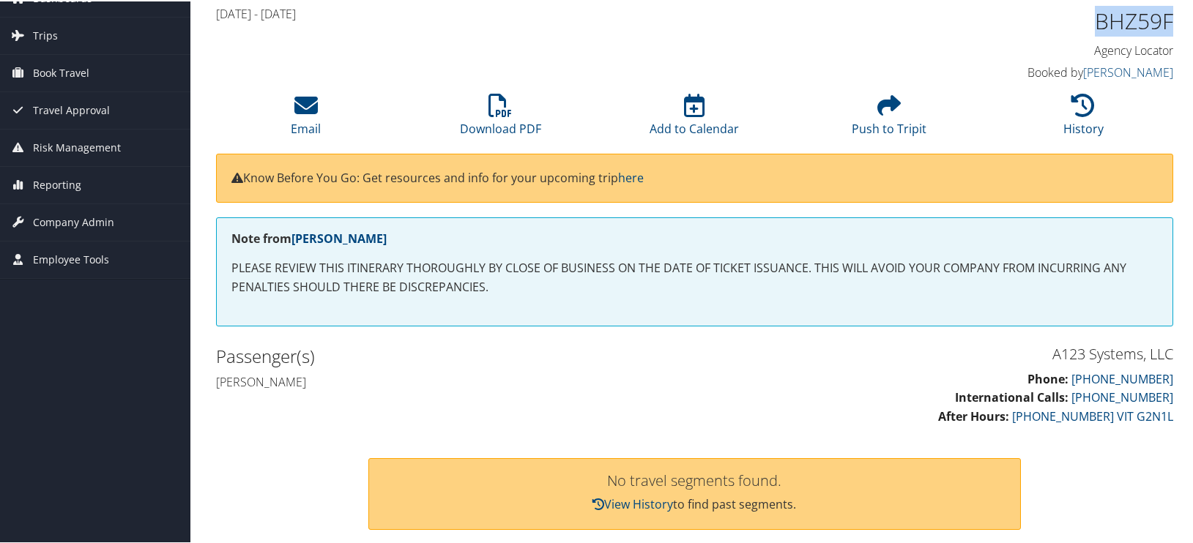
drag, startPoint x: 1162, startPoint y: 22, endPoint x: 1096, endPoint y: 27, distance: 66.8
click at [1096, 27] on h1 "BHZ59F" at bounding box center [1062, 19] width 223 height 31
copy h1 "BHZ59F"
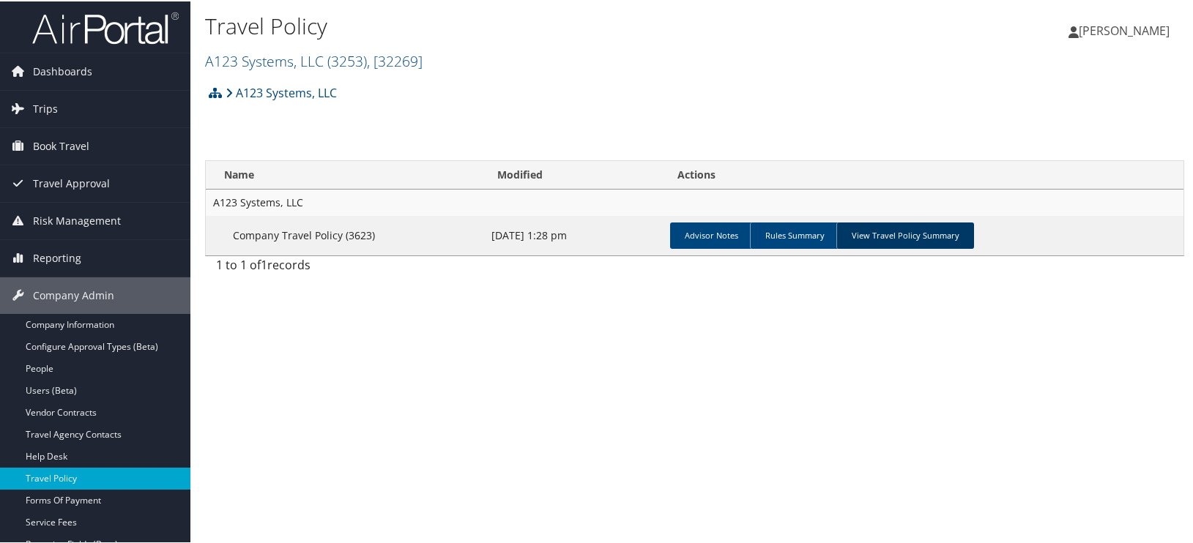
click at [893, 241] on link "View Travel Policy Summary" at bounding box center [905, 234] width 138 height 26
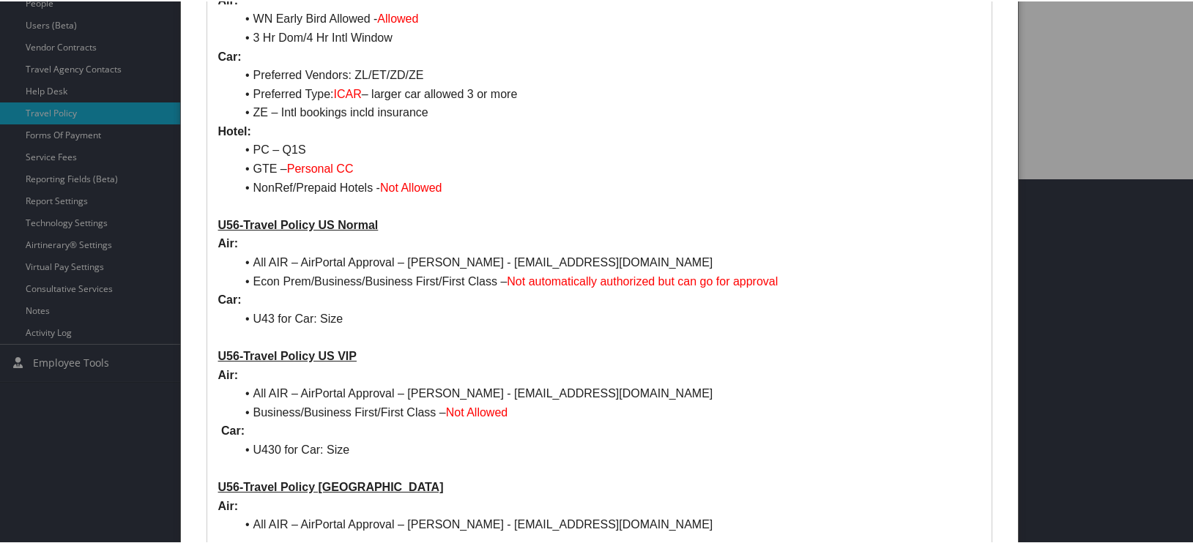
scroll to position [366, 0]
